Goal: Find specific page/section

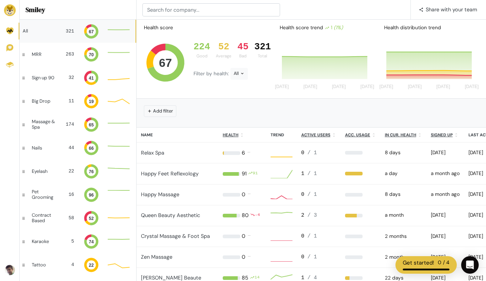
click at [12, 271] on img at bounding box center [10, 270] width 10 height 10
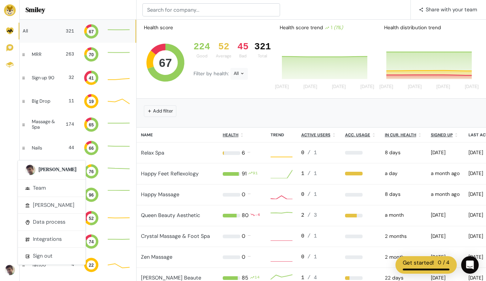
click at [242, 102] on div "Add filter" at bounding box center [311, 113] width 349 height 28
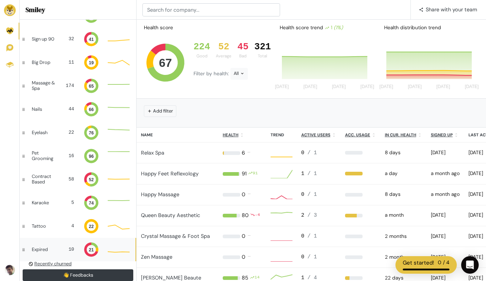
click at [45, 247] on div "Expired" at bounding box center [44, 249] width 25 height 5
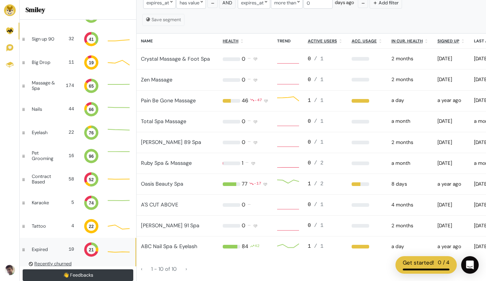
click at [51, 263] on u "Recently churned" at bounding box center [52, 263] width 37 height 6
